Goal: Task Accomplishment & Management: Manage account settings

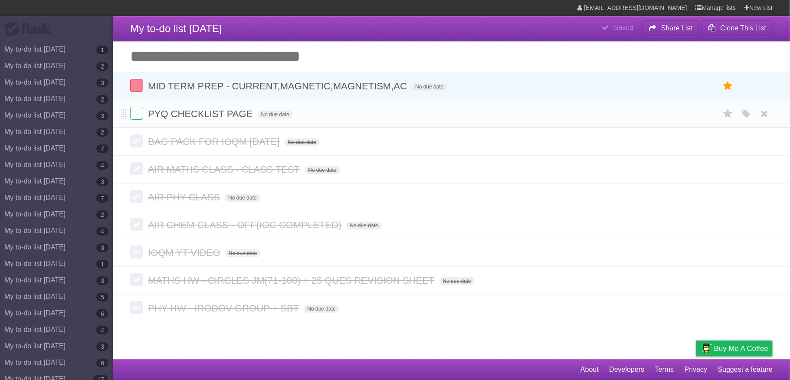
click at [240, 114] on span "PYQ CHECKLIST PAGE" at bounding box center [201, 114] width 107 height 11
click at [764, 113] on icon at bounding box center [765, 114] width 12 height 14
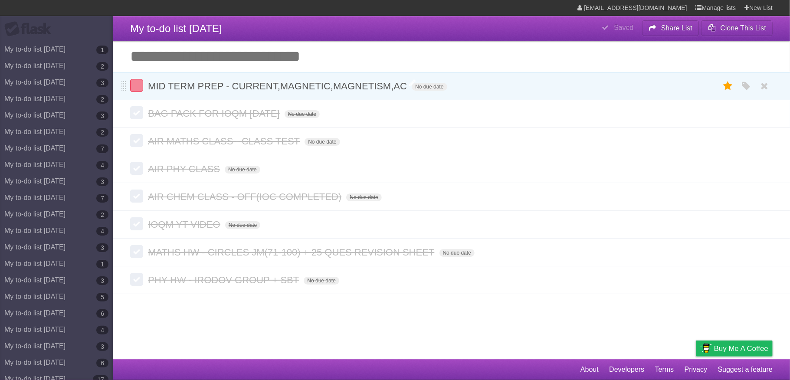
click at [346, 89] on span "MID TERM PREP - CURRENT,MAGNETIC,MAGNETISM,AC" at bounding box center [278, 86] width 261 height 11
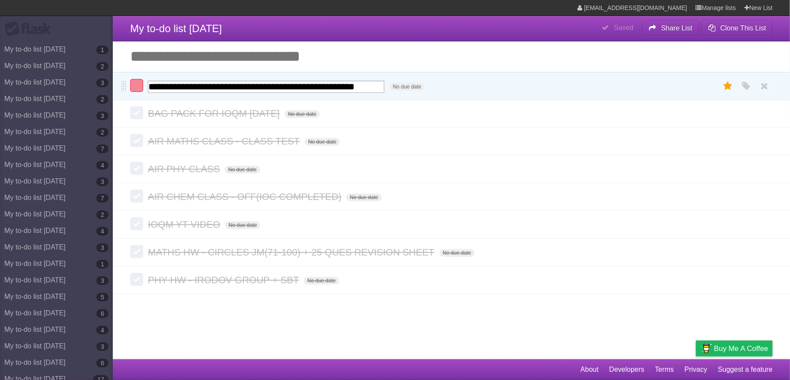
scroll to position [0, 63]
type input "**********"
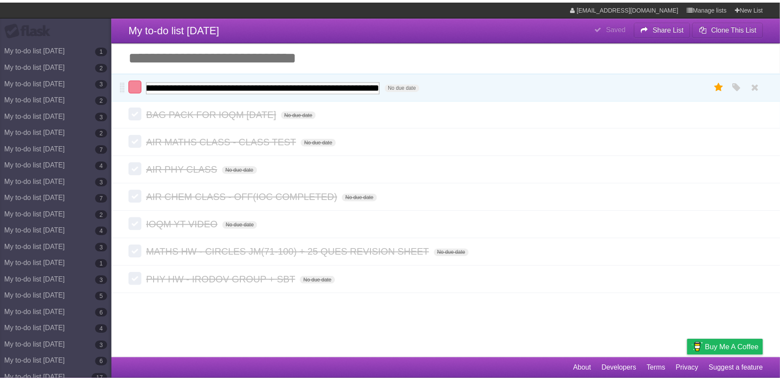
scroll to position [0, 117]
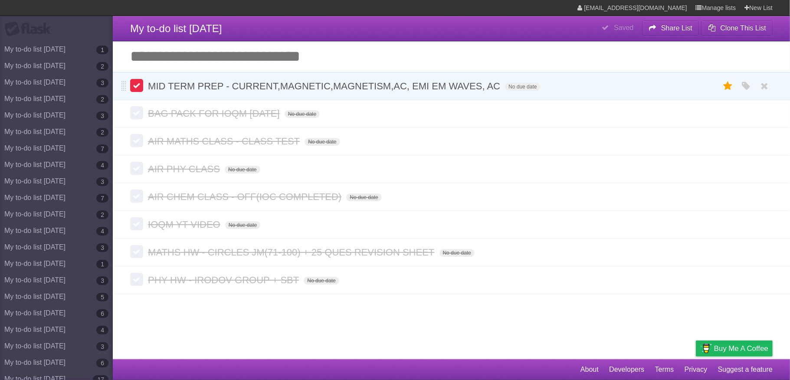
click at [135, 88] on label at bounding box center [136, 85] width 13 height 13
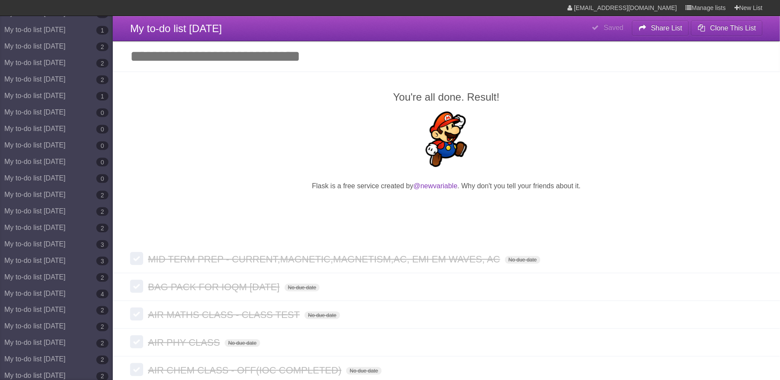
scroll to position [4243, 0]
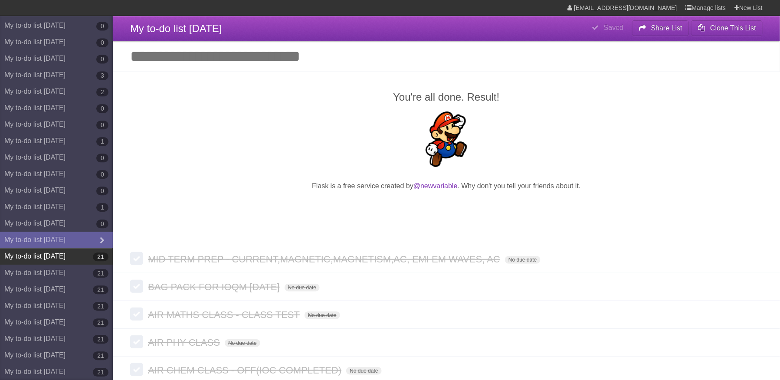
click at [79, 252] on link "My to-do list [DATE] 21" at bounding box center [56, 256] width 113 height 16
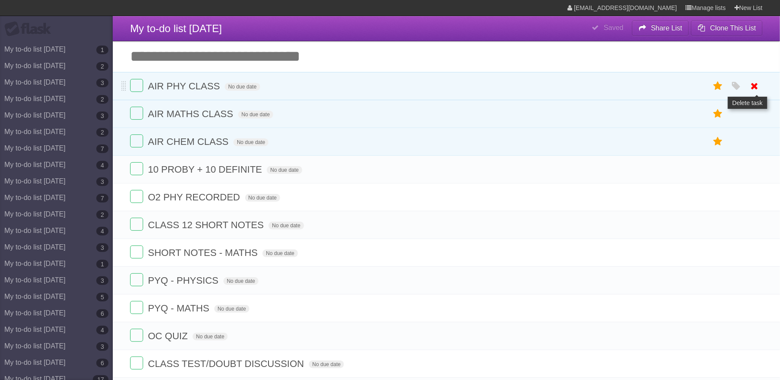
click at [750, 83] on icon at bounding box center [755, 86] width 12 height 14
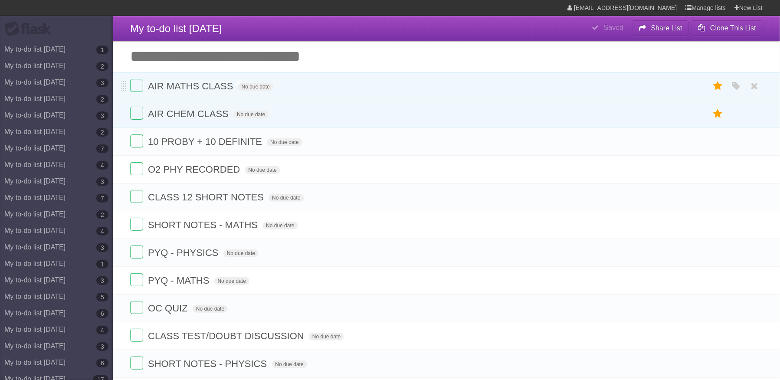
click at [189, 91] on span "AIR MATHS CLASS" at bounding box center [191, 86] width 87 height 11
type input "*********"
click at [738, 84] on icon "button" at bounding box center [737, 86] width 12 height 11
click at [677, 84] on label "Green" at bounding box center [676, 86] width 10 height 10
click at [208, 115] on span "AIR CHEM CLASS" at bounding box center [189, 114] width 83 height 11
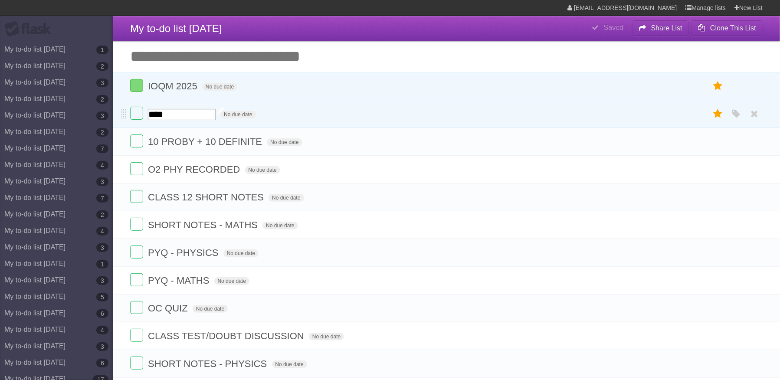
type input "**********"
click at [756, 202] on icon at bounding box center [755, 197] width 12 height 14
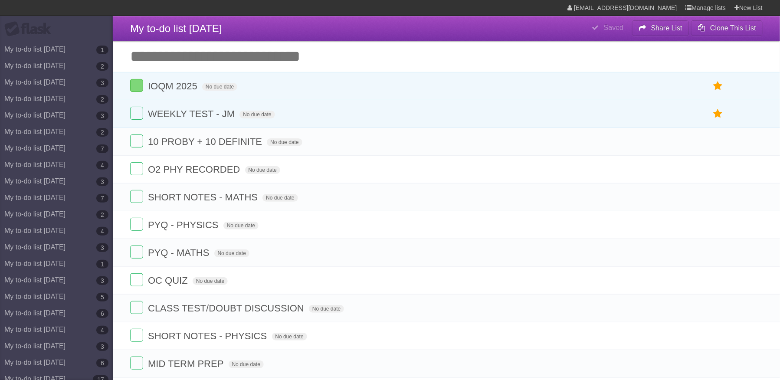
click at [756, 202] on icon at bounding box center [755, 197] width 12 height 14
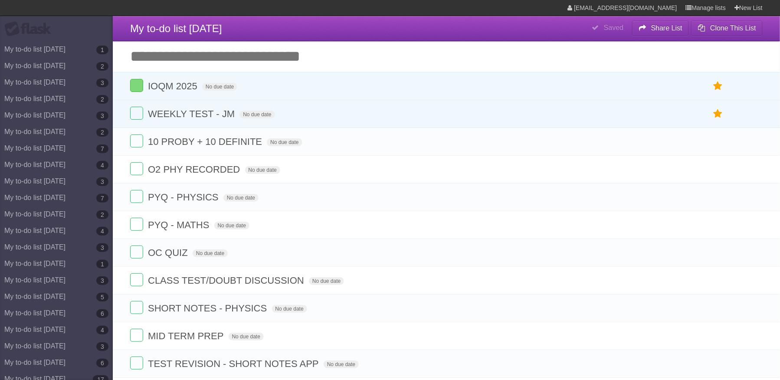
click at [756, 202] on icon at bounding box center [755, 197] width 12 height 14
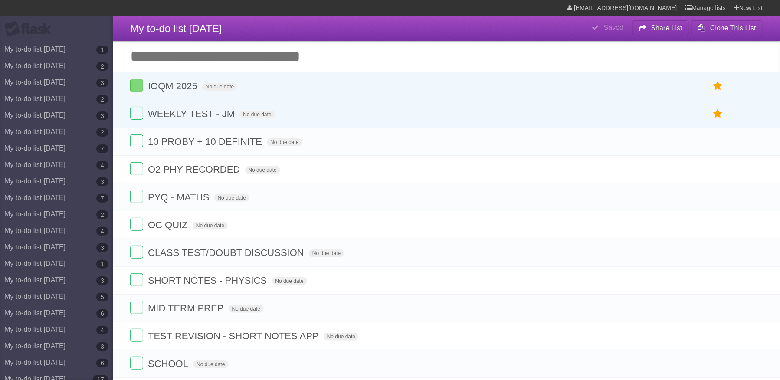
click at [756, 202] on icon at bounding box center [755, 197] width 12 height 14
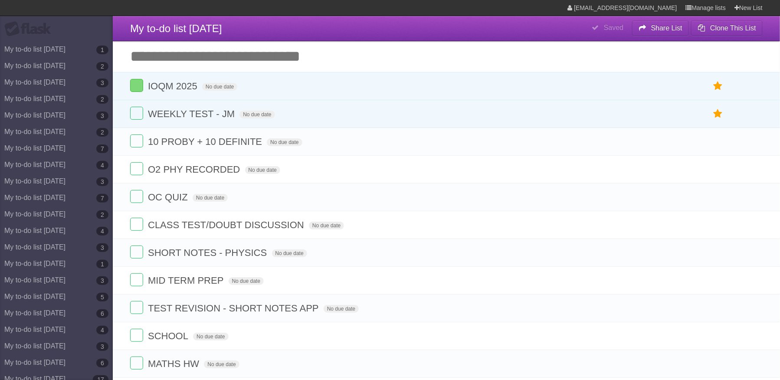
click at [756, 202] on icon at bounding box center [755, 197] width 12 height 14
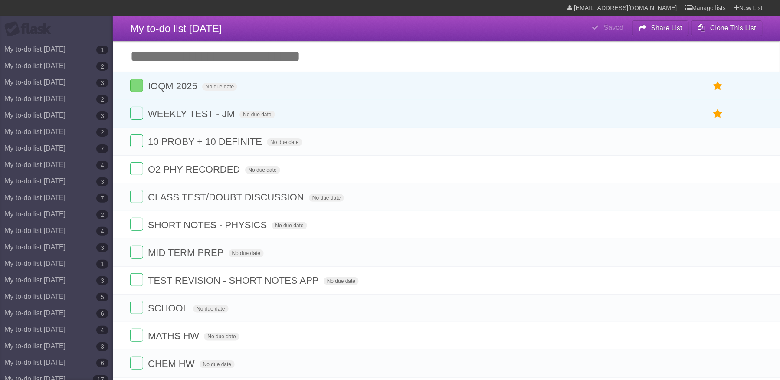
click at [756, 202] on icon at bounding box center [755, 197] width 12 height 14
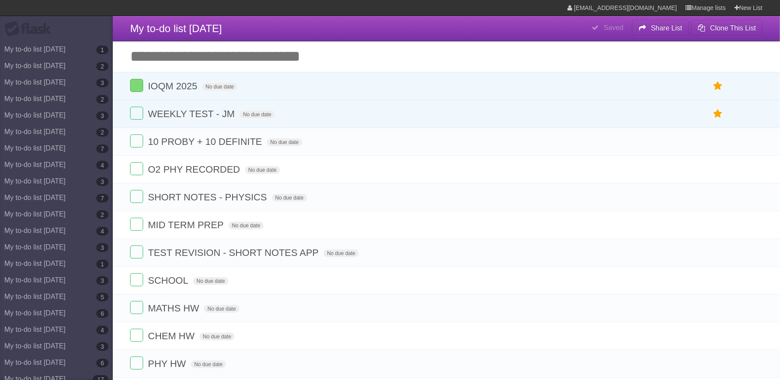
click at [756, 202] on icon at bounding box center [755, 197] width 12 height 14
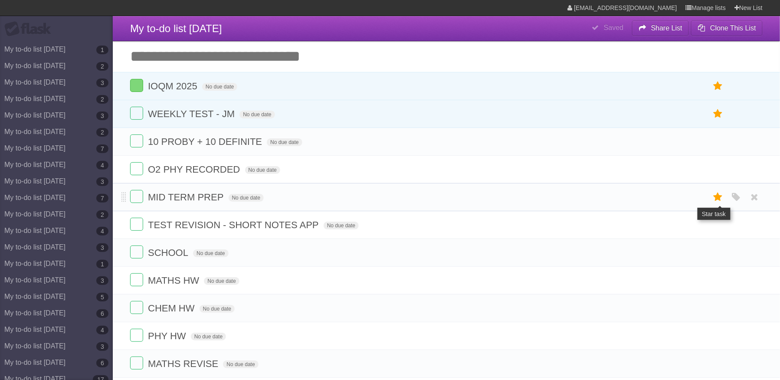
click at [722, 204] on icon at bounding box center [718, 197] width 12 height 14
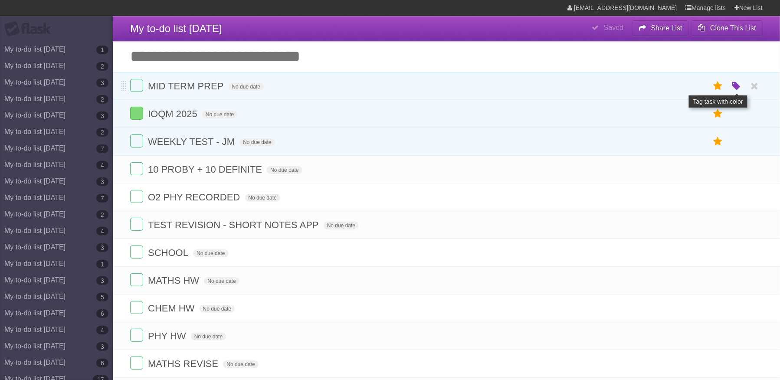
click at [735, 87] on icon "button" at bounding box center [737, 86] width 12 height 11
click at [668, 88] on label "Blue" at bounding box center [664, 86] width 10 height 10
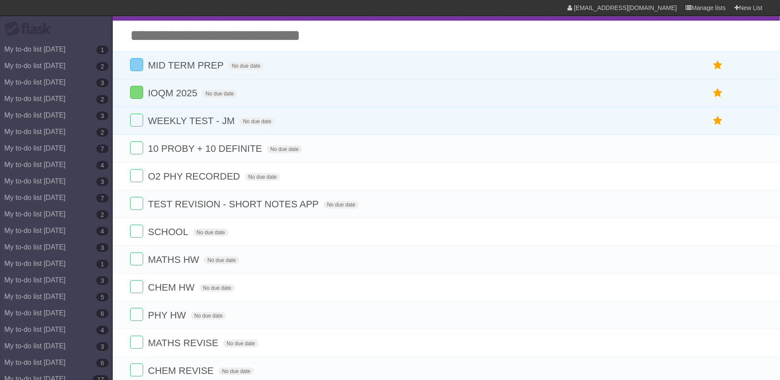
scroll to position [26, 0]
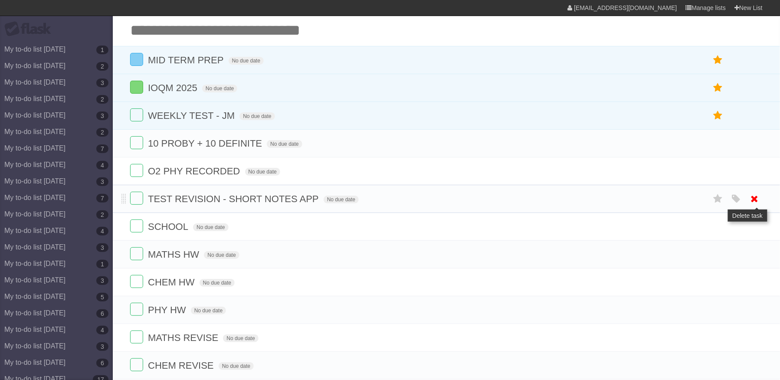
click at [752, 200] on icon at bounding box center [755, 199] width 12 height 14
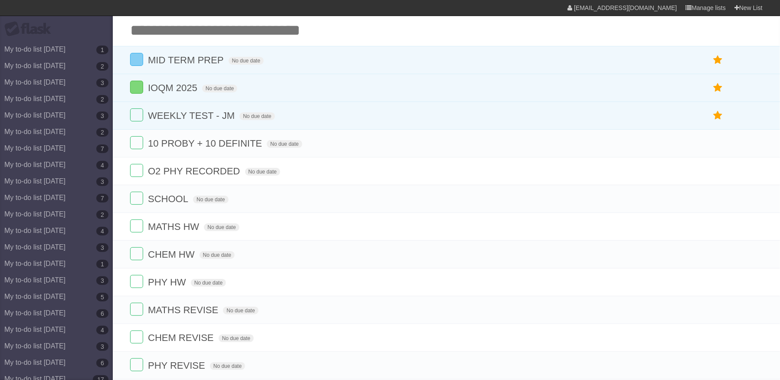
click at [752, 200] on icon at bounding box center [755, 199] width 12 height 14
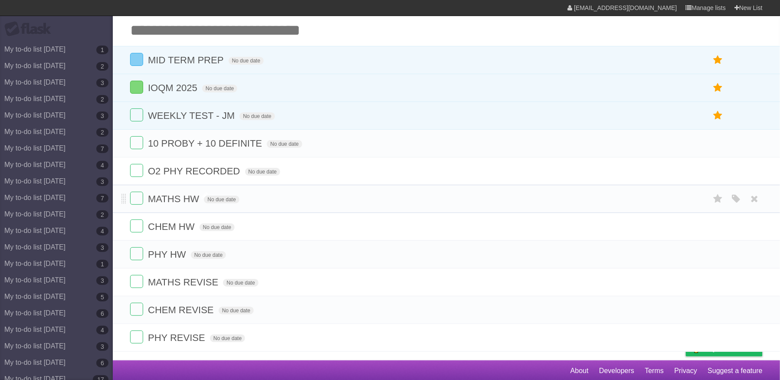
click at [198, 204] on span "MATHS HW" at bounding box center [174, 199] width 53 height 11
type input "**********"
click at [756, 233] on icon at bounding box center [755, 227] width 12 height 14
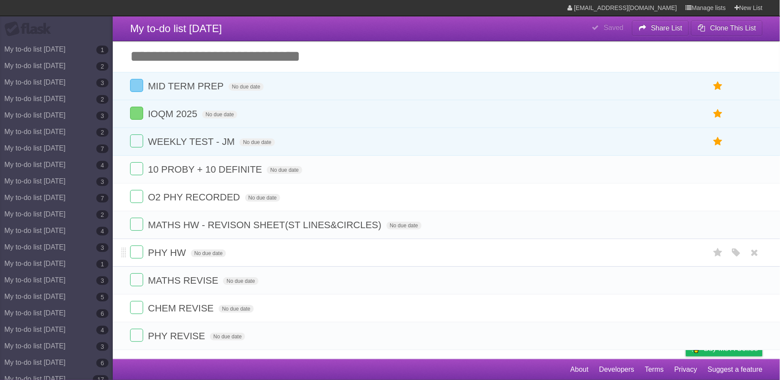
scroll to position [9, 0]
click at [181, 249] on span "PHY HW" at bounding box center [168, 252] width 40 height 11
type input "**********"
click at [751, 279] on icon at bounding box center [755, 280] width 12 height 14
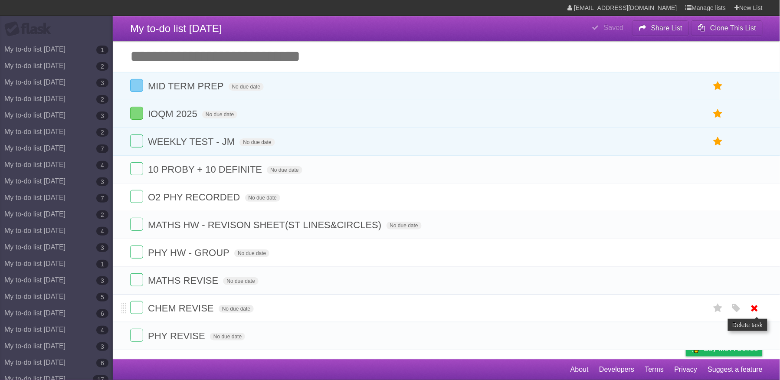
click at [756, 311] on icon at bounding box center [755, 308] width 12 height 14
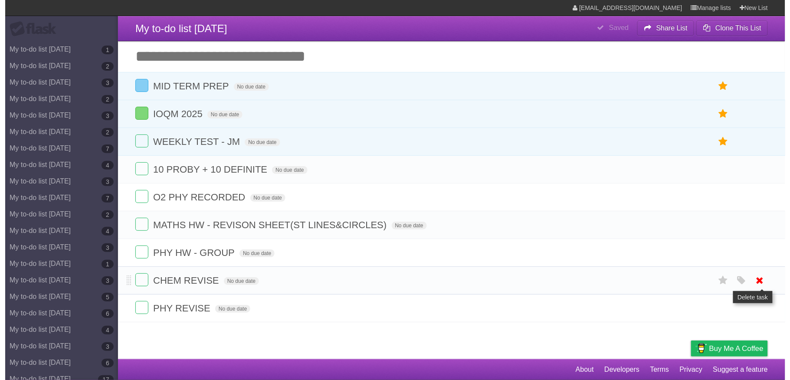
scroll to position [0, 0]
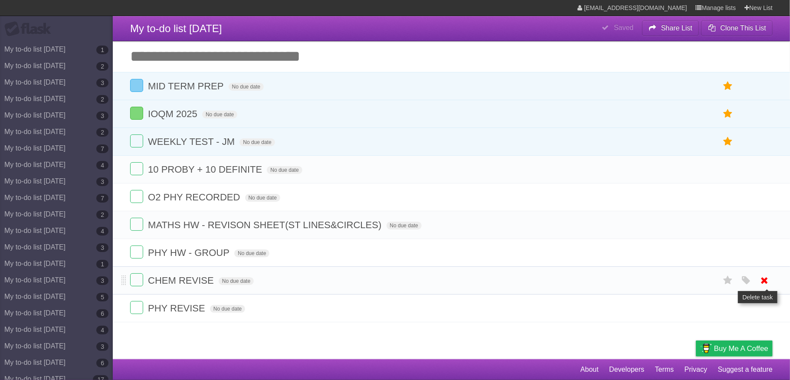
click at [757, 311] on link at bounding box center [765, 308] width 16 height 14
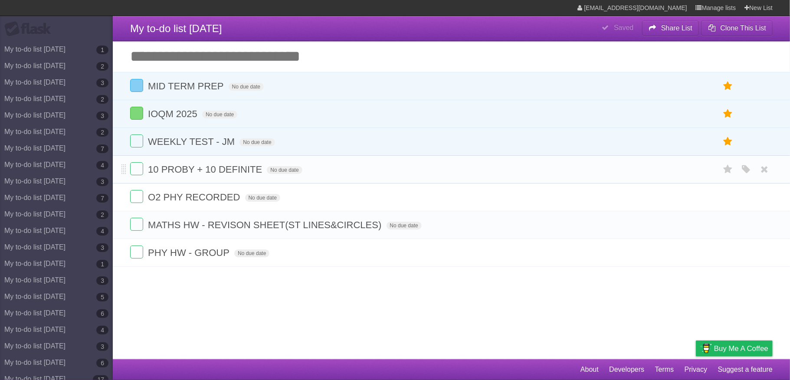
drag, startPoint x: 790, startPoint y: 190, endPoint x: 788, endPoint y: 180, distance: 10.1
click at [788, 180] on ul "10 PROBY + 10 DEFINITE No due date White Red Blue Green Purple Orange O2 PHY RE…" at bounding box center [452, 211] width 678 height 112
click at [763, 171] on icon at bounding box center [765, 169] width 12 height 14
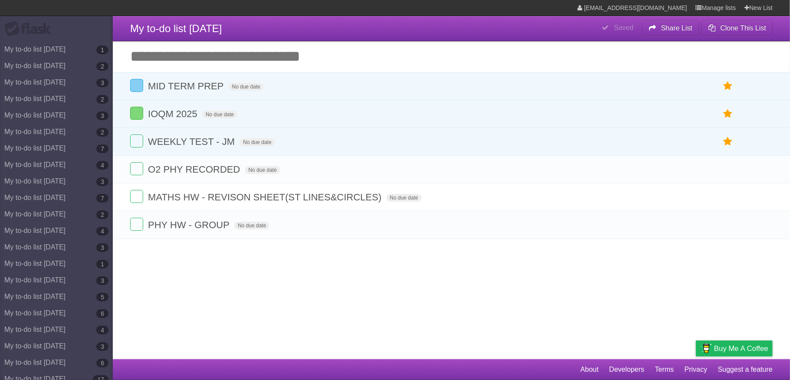
click at [461, 306] on article "**********" at bounding box center [395, 179] width 790 height 359
click at [764, 174] on icon at bounding box center [765, 169] width 12 height 14
